Goal: Task Accomplishment & Management: Manage account settings

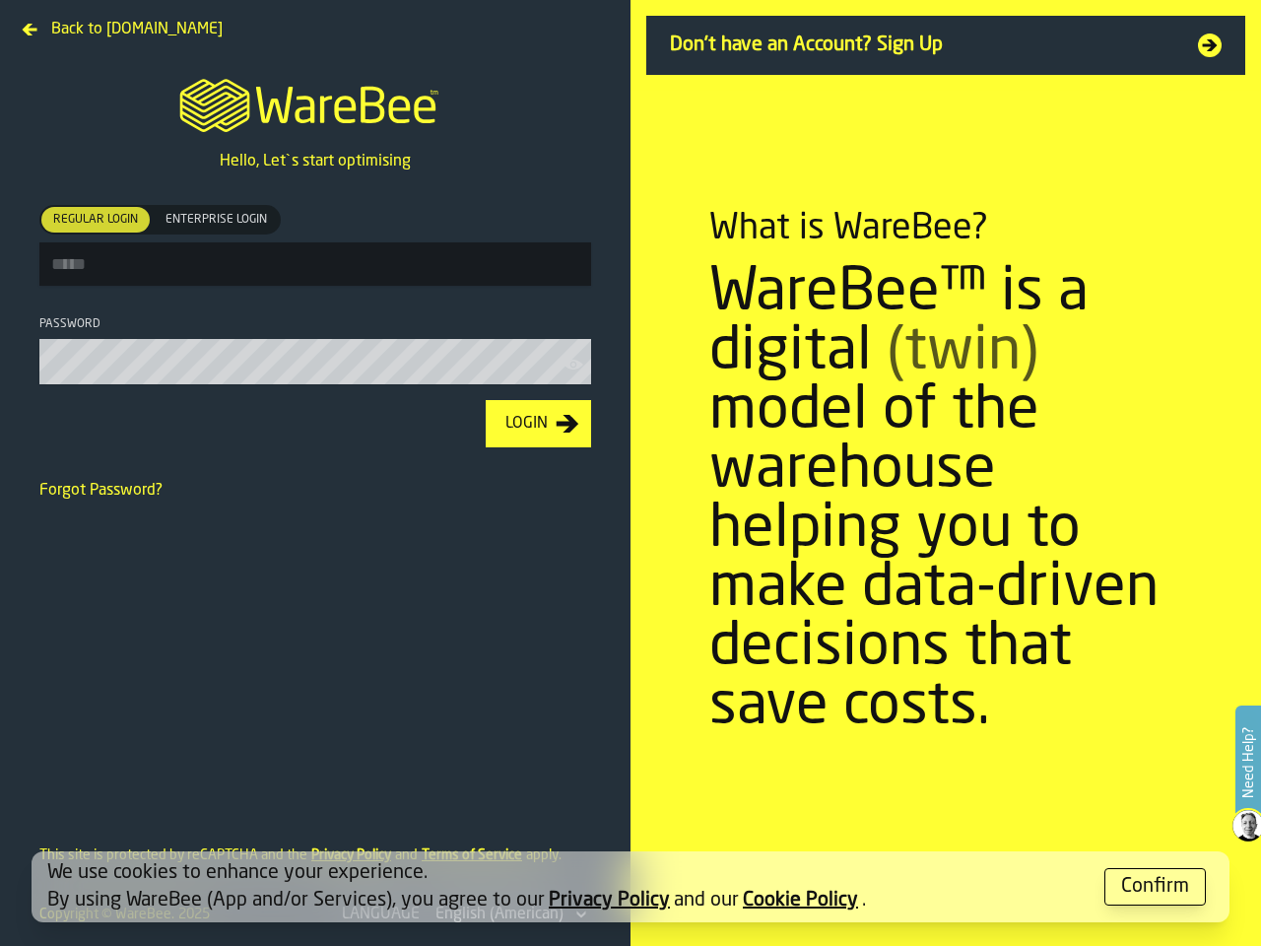
click at [631, 473] on section "What is WareBee? WareBee™ is a digital (twin) model of the warehouse helping yo…" at bounding box center [946, 473] width 631 height 946
click at [1249, 764] on label "Need Help?" at bounding box center [1249, 763] width 22 height 110
click at [96, 220] on span "Regular Login" at bounding box center [95, 220] width 101 height 18
click at [216, 220] on span "Enterprise Login" at bounding box center [216, 220] width 117 height 18
click at [575, 369] on icon "button-toolbar-Password" at bounding box center [574, 365] width 20 height 20
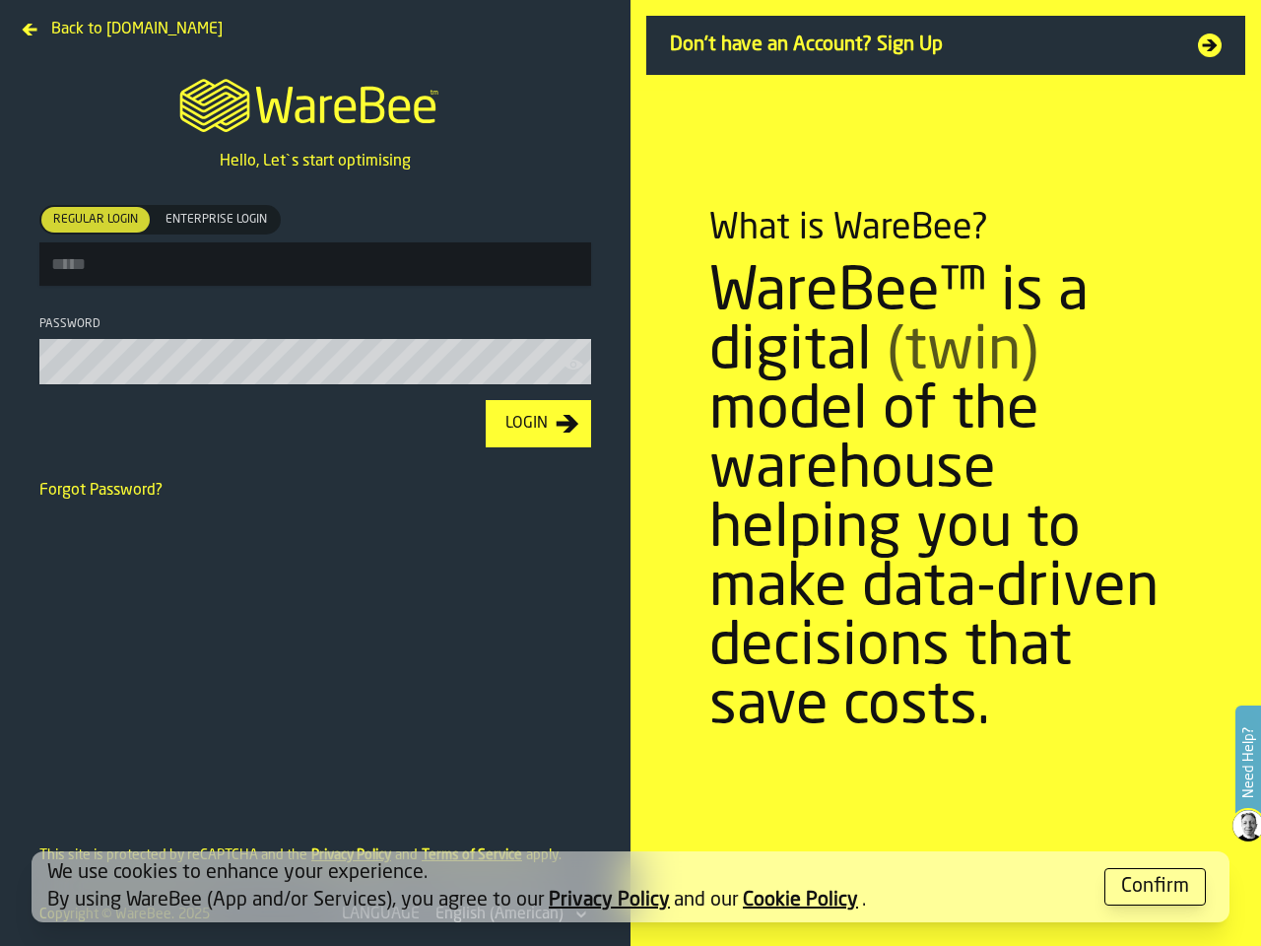
click at [538, 428] on div "Login" at bounding box center [527, 424] width 58 height 24
click at [1156, 887] on div "Confirm" at bounding box center [1155, 887] width 68 height 28
